Goal: Task Accomplishment & Management: Complete application form

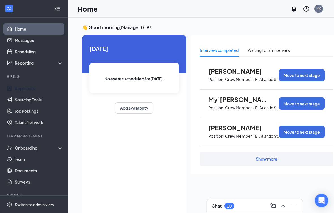
click at [40, 90] on link "Applicants" at bounding box center [39, 88] width 48 height 11
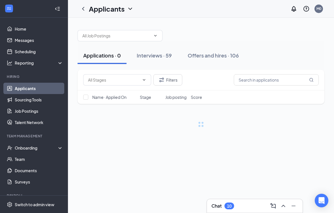
click at [156, 55] on div "Interviews · 59" at bounding box center [154, 55] width 35 height 7
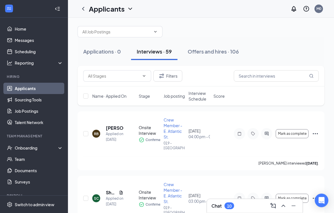
click at [219, 53] on div "Offers and hires · 106" at bounding box center [213, 51] width 51 height 7
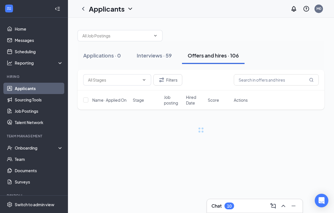
click at [218, 57] on button "Offers and hires · 106" at bounding box center [213, 55] width 63 height 17
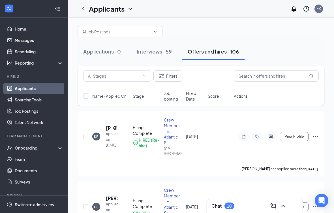
click at [56, 142] on div "Onboarding" at bounding box center [34, 147] width 68 height 11
click at [48, 164] on link "Overview" at bounding box center [39, 158] width 48 height 11
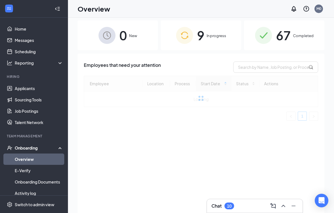
click at [193, 31] on img at bounding box center [184, 35] width 17 height 17
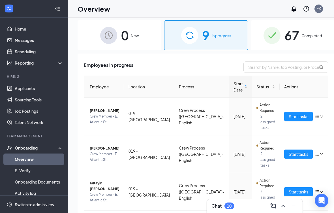
click at [320, 116] on icon "down" at bounding box center [322, 116] width 4 height 4
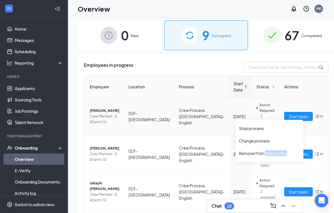
click at [249, 153] on div "Remove from onboarding" at bounding box center [269, 153] width 61 height 6
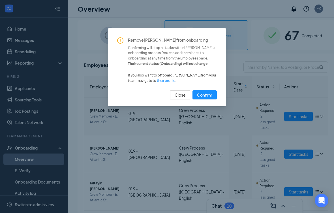
click at [207, 96] on span "Confirm" at bounding box center [204, 95] width 15 height 6
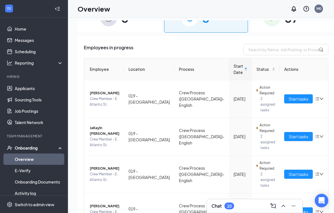
scroll to position [19, 0]
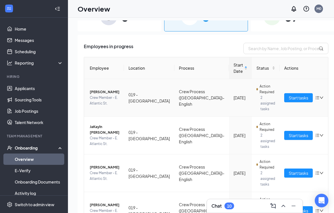
click at [320, 97] on icon "down" at bounding box center [322, 98] width 4 height 4
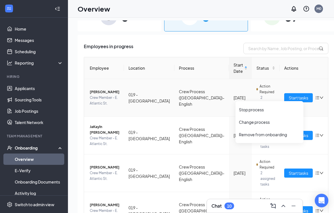
click at [283, 134] on div "Remove from onboarding" at bounding box center [269, 135] width 61 height 6
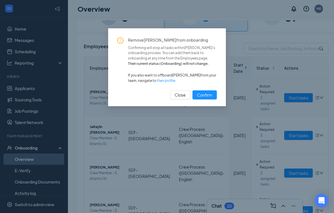
click at [202, 95] on span "Confirm" at bounding box center [204, 95] width 15 height 6
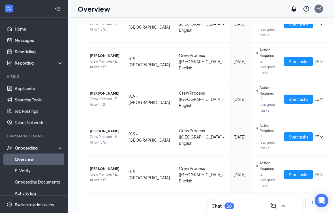
scroll to position [172, 0]
click at [105, 175] on span "Crew Member - E. Atlantic St." at bounding box center [105, 177] width 30 height 11
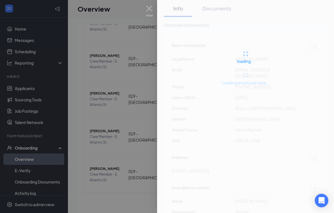
click at [108, 174] on div at bounding box center [167, 106] width 334 height 213
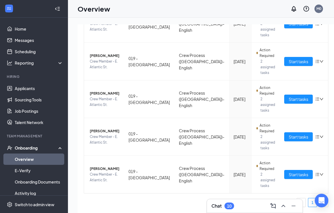
click at [100, 172] on span "[PERSON_NAME]" at bounding box center [105, 169] width 30 height 6
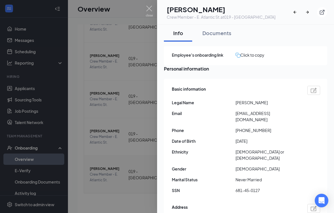
scroll to position [1, 0]
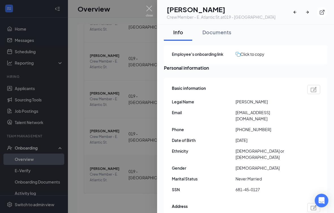
click at [210, 29] on div "Documents" at bounding box center [216, 32] width 29 height 7
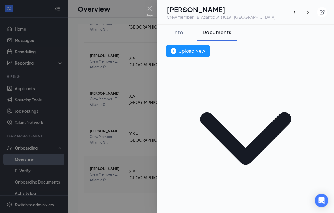
scroll to position [0, 0]
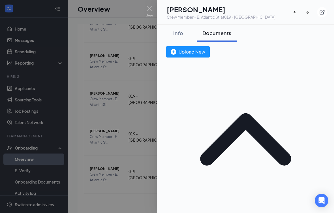
click at [210, 29] on div "Documents" at bounding box center [216, 32] width 29 height 7
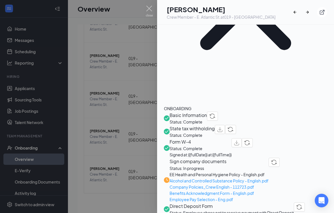
scroll to position [116, 0]
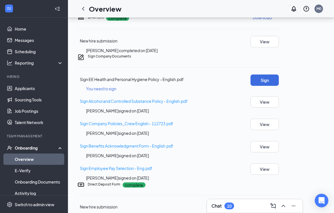
scroll to position [398, 0]
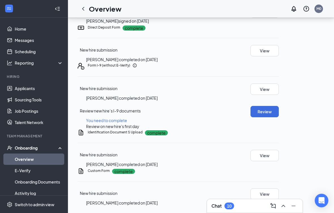
click at [279, 150] on button "View" at bounding box center [265, 155] width 28 height 11
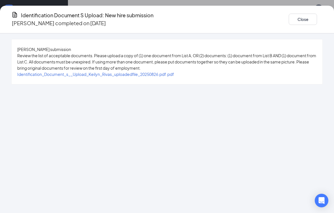
click at [174, 77] on span "Identification_Document_s__Upload_Keilyn_Rivas_uploadedfile_20250826.pdf.pdf" at bounding box center [95, 74] width 157 height 5
click at [289, 17] on button "Close" at bounding box center [303, 19] width 28 height 11
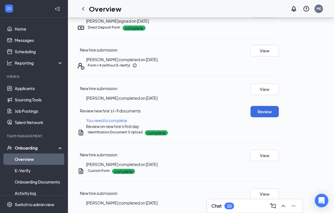
scroll to position [100, 0]
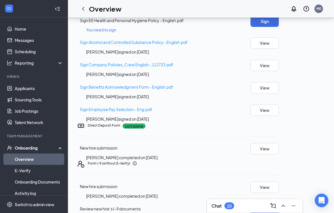
click at [279, 27] on button "Sign" at bounding box center [265, 21] width 28 height 11
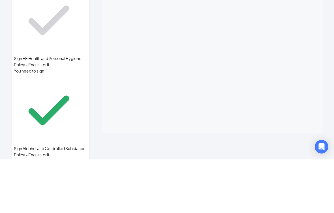
scroll to position [3, 0]
click at [319, 86] on div "Sign EE Health and Personal Hygiene Policy - English.pdf You need to sign Sign …" at bounding box center [167, 123] width 334 height 180
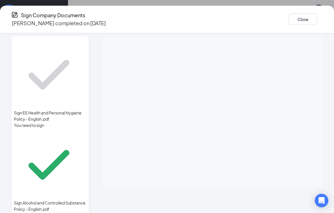
scroll to position [166, 0]
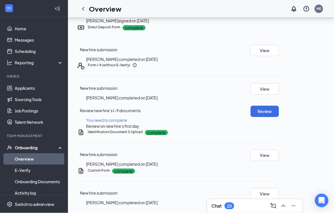
click at [279, 106] on button "Review" at bounding box center [265, 111] width 28 height 11
type input "[DATE]"
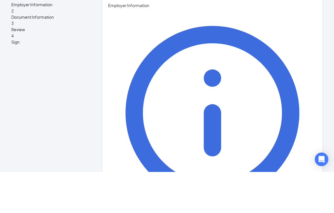
type input "[PERSON_NAME]"
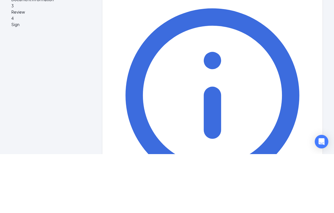
type input "[PERSON_NAME]"
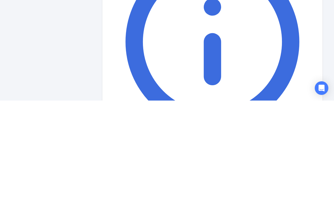
scroll to position [401, 0]
type input "Manager"
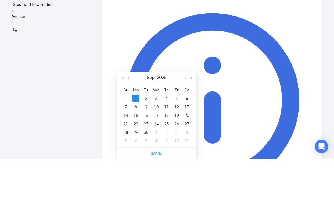
click at [158, 204] on link "[DATE]" at bounding box center [157, 206] width 12 height 5
type input "[DATE]"
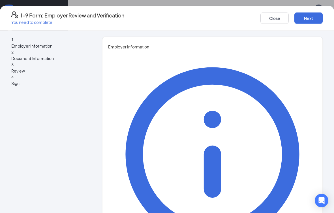
click at [295, 14] on button "Next" at bounding box center [309, 17] width 28 height 11
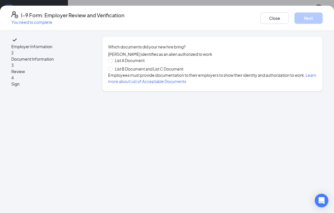
click at [112, 71] on input "List B Document and List C Document" at bounding box center [110, 69] width 4 height 4
radio input "true"
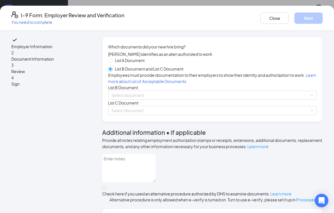
click at [212, 91] on div "List B Document" at bounding box center [212, 87] width 209 height 6
click at [209, 99] on input "search" at bounding box center [211, 95] width 198 height 8
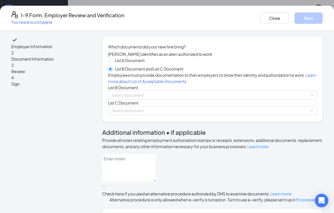
click at [112, 62] on input "List A Document" at bounding box center [110, 60] width 4 height 4
radio input "true"
radio input "false"
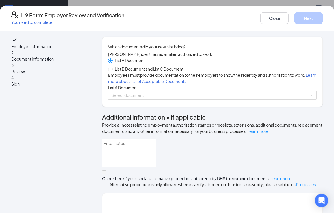
click at [190, 99] on input "search" at bounding box center [211, 95] width 198 height 8
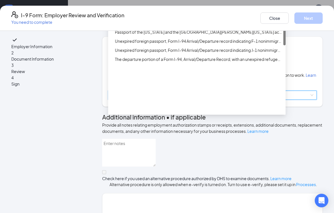
click at [244, 17] on div "Employment Authorization Document card that contains a photograph (Form I-766)" at bounding box center [198, 14] width 167 height 6
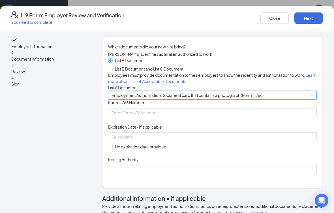
scroll to position [0, 0]
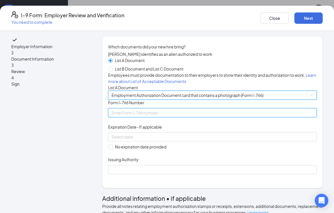
click at [165, 117] on input "Form I-766 Number" at bounding box center [212, 112] width 209 height 9
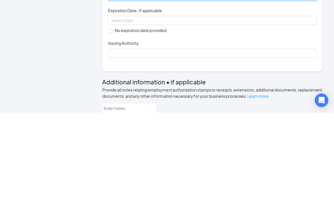
scroll to position [15, 0]
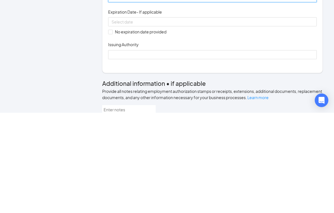
type input "Usa2096294731"
click at [135, 109] on span "Expiration Date - If applicable" at bounding box center [135, 112] width 54 height 6
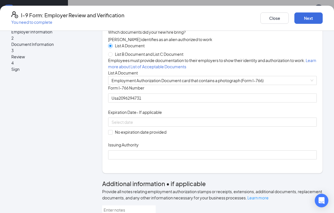
click at [129, 125] on input at bounding box center [212, 122] width 201 height 6
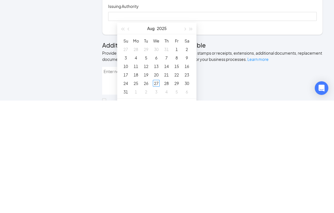
scroll to position [437, 0]
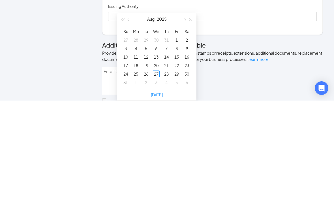
click at [191, 131] on span "button" at bounding box center [191, 132] width 3 height 3
type input "[DATE]"
click at [149, 174] on div "18" at bounding box center [146, 177] width 7 height 7
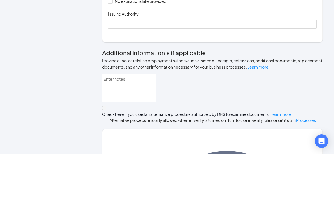
scroll to position [86, 0]
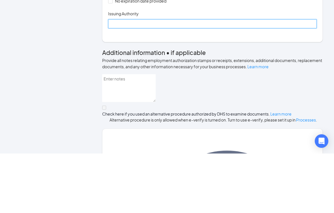
click at [181, 79] on input "Issuing Authority" at bounding box center [212, 83] width 209 height 9
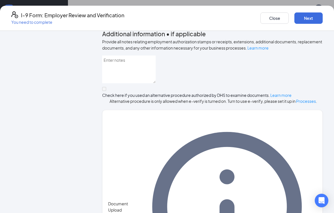
scroll to position [165, 0]
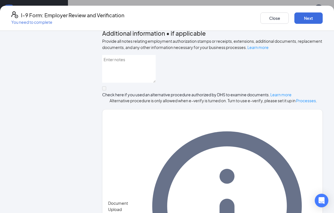
type input "USDHS"
click at [18, 78] on div "Employer Information 2 Document Information 3 Review 4 Sign Which documents did…" at bounding box center [167, 122] width 334 height 182
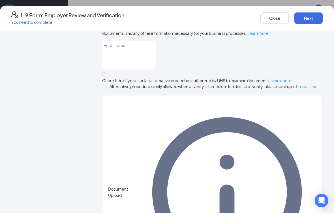
scroll to position [179, 0]
click at [295, 16] on button "Next" at bounding box center [309, 17] width 28 height 11
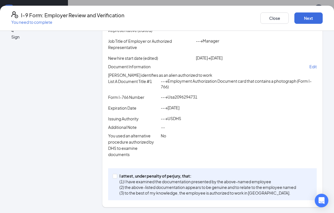
scroll to position [106, 0]
click at [310, 64] on p "Edit" at bounding box center [313, 67] width 7 height 6
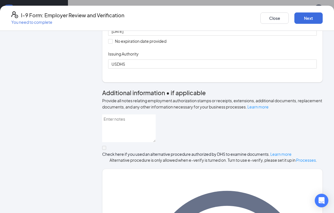
click at [216, 34] on div "[DATE]" at bounding box center [213, 31] width 202 height 6
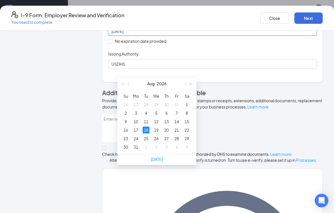
click at [184, 81] on button "button" at bounding box center [185, 83] width 6 height 11
type input "[DATE]"
click at [178, 120] on div "18" at bounding box center [176, 121] width 7 height 7
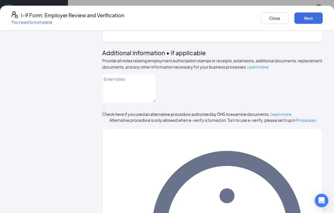
click at [295, 16] on button "Next" at bounding box center [309, 17] width 28 height 11
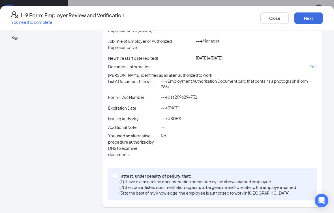
click at [117, 174] on input "I attest, under penalty of [PERSON_NAME], that: (1) I have examined the documen…" at bounding box center [115, 176] width 4 height 4
checkbox input "true"
click at [295, 15] on button "Next" at bounding box center [309, 17] width 28 height 11
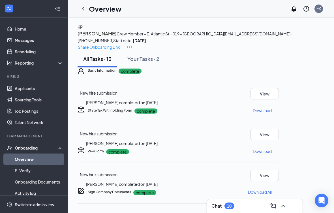
scroll to position [0, 0]
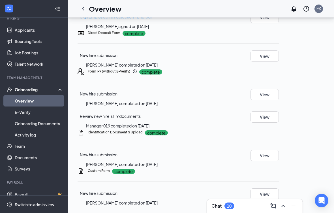
scroll to position [58, 0]
click at [20, 159] on link "Documents" at bounding box center [39, 157] width 48 height 11
